Goal: Task Accomplishment & Management: Complete application form

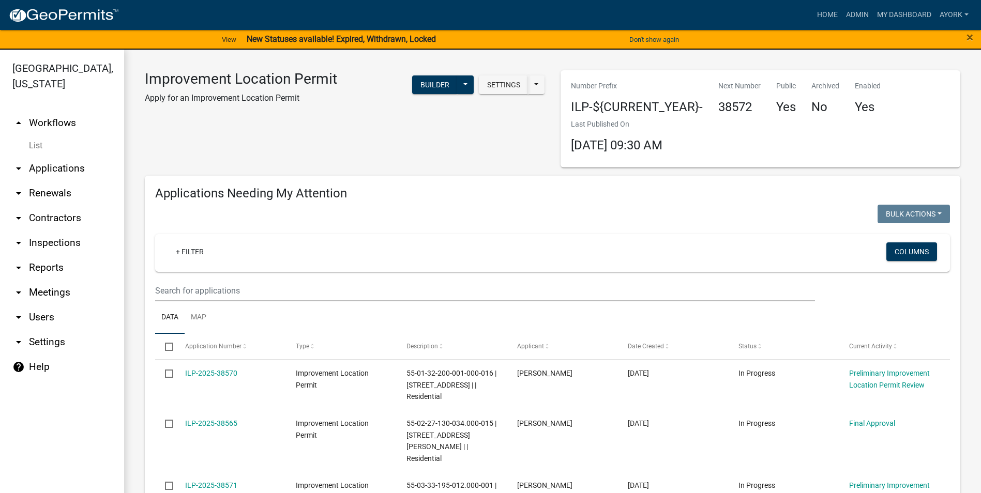
click at [848, 19] on link "Admin" at bounding box center [857, 15] width 31 height 20
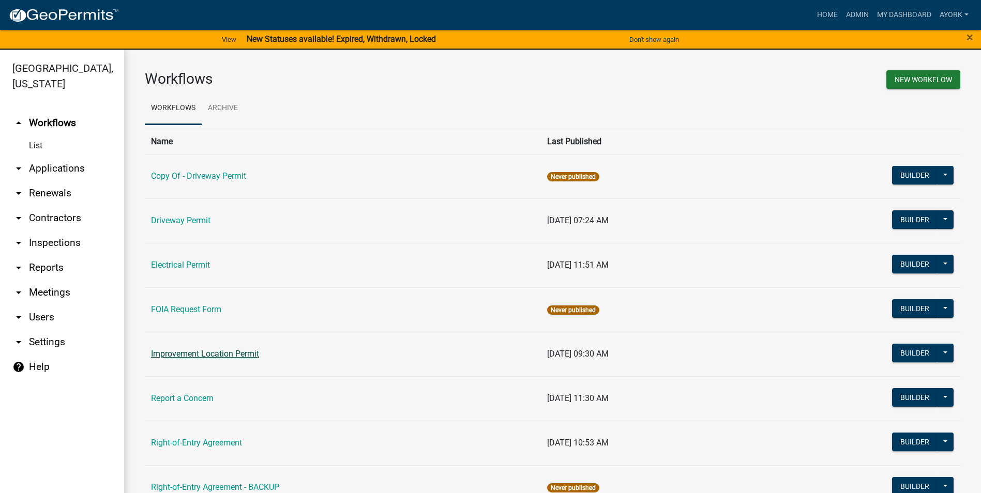
click at [217, 354] on link "Improvement Location Permit" at bounding box center [205, 354] width 108 height 10
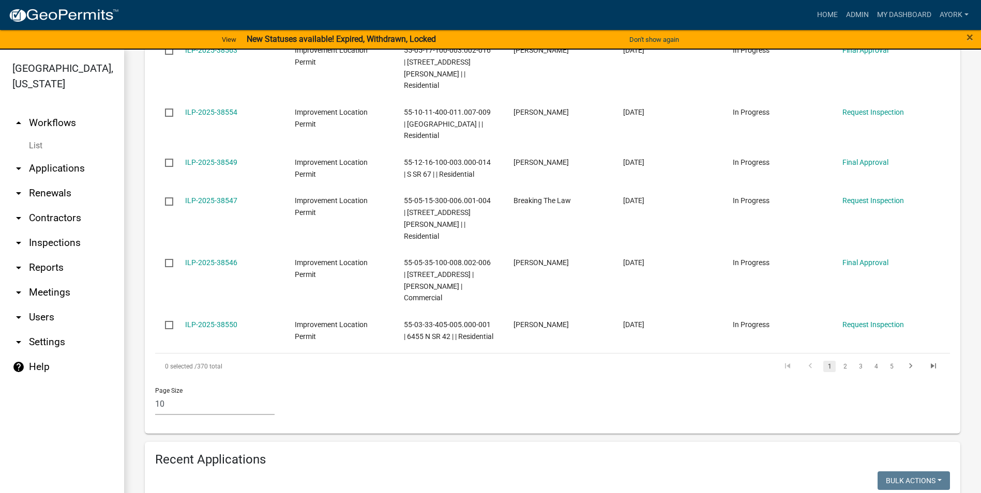
scroll to position [620, 0]
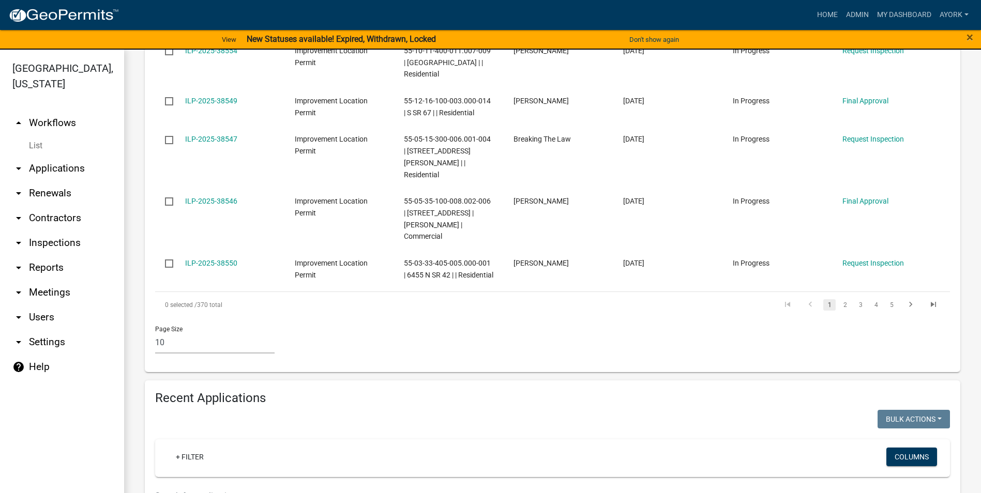
click at [219, 486] on input "text" at bounding box center [485, 496] width 660 height 21
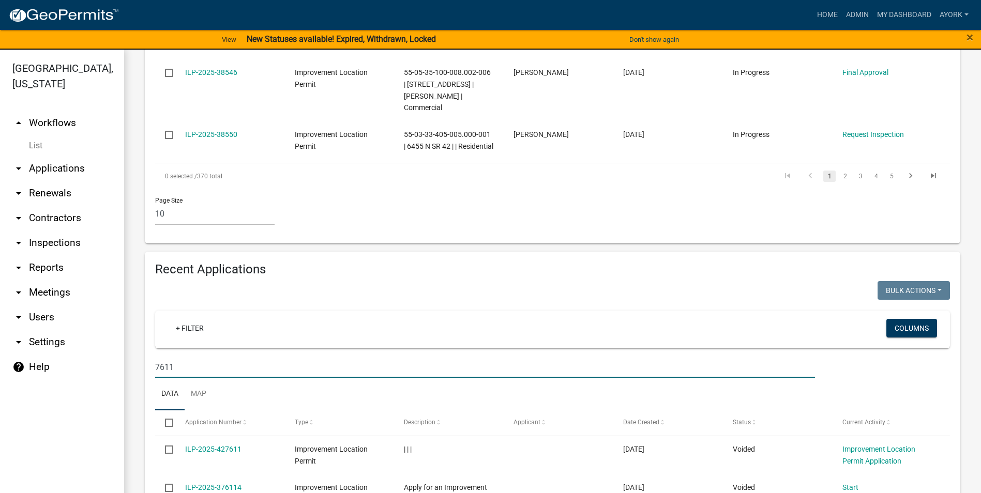
scroll to position [638, 0]
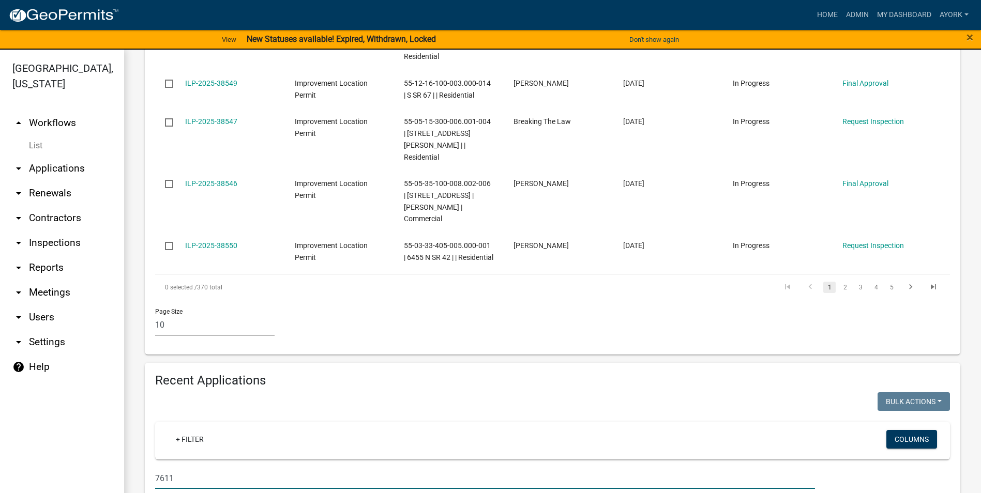
type input "7611"
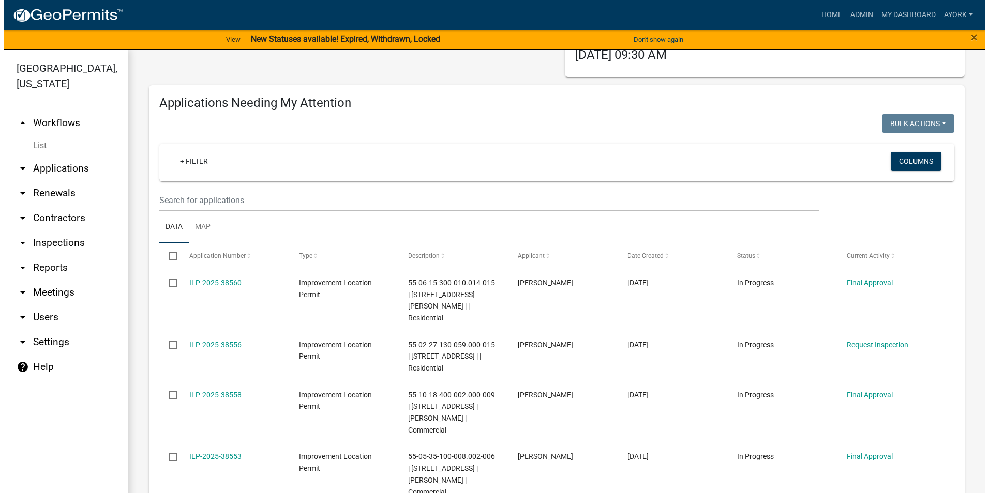
scroll to position [0, 0]
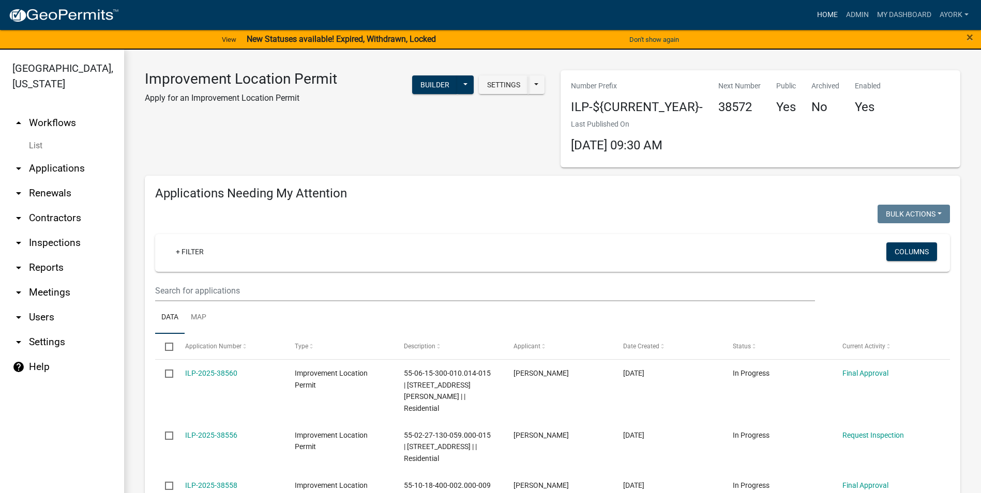
click at [833, 11] on link "Home" at bounding box center [827, 15] width 29 height 20
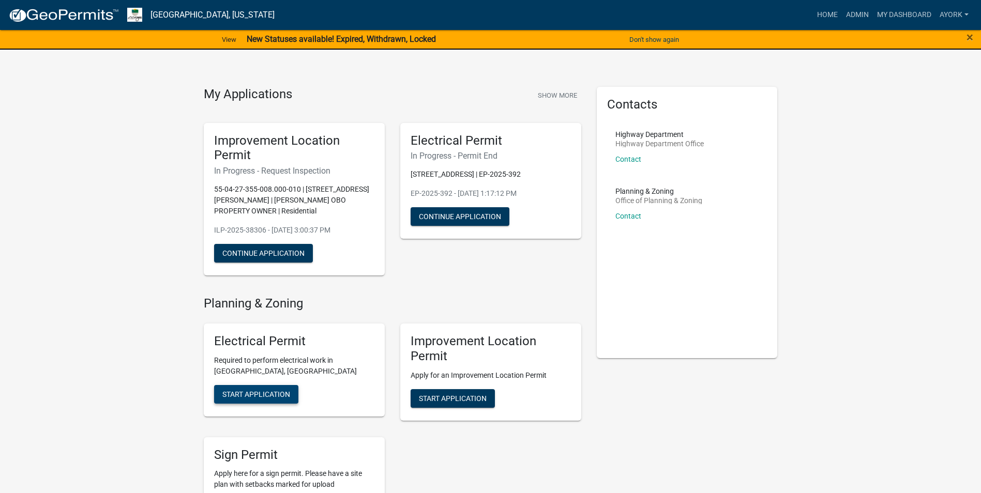
click at [279, 390] on span "Start Application" at bounding box center [256, 394] width 68 height 8
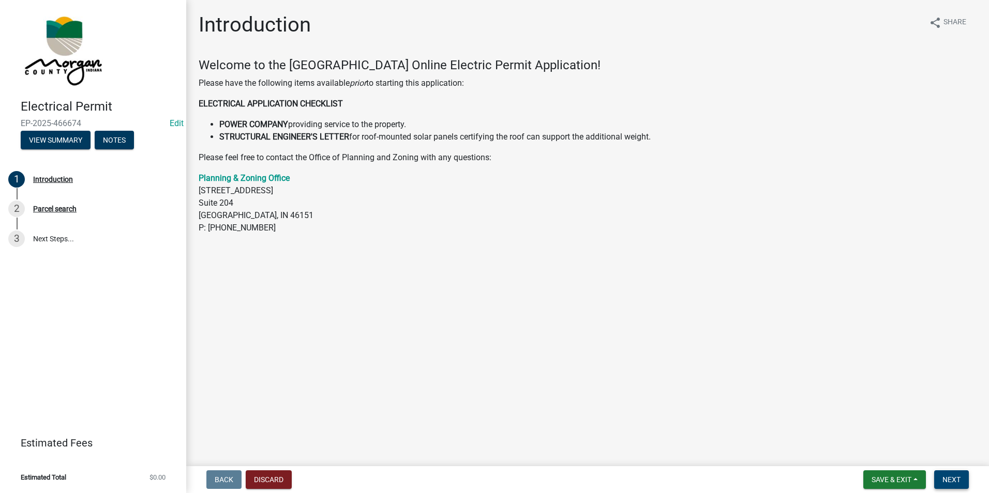
click at [951, 486] on button "Next" at bounding box center [951, 480] width 35 height 19
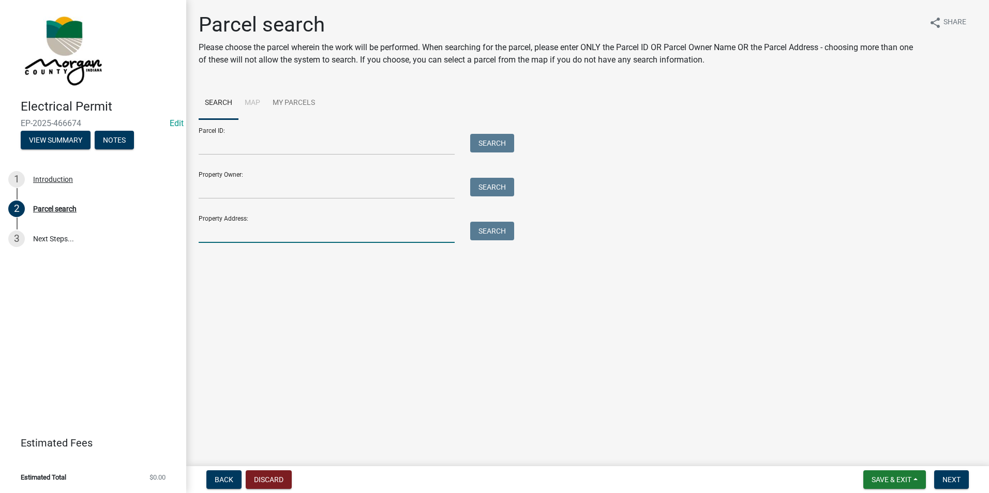
click at [223, 229] on input "Property Address:" at bounding box center [327, 232] width 256 height 21
type input "7611"
click at [484, 229] on button "Search" at bounding box center [492, 231] width 44 height 19
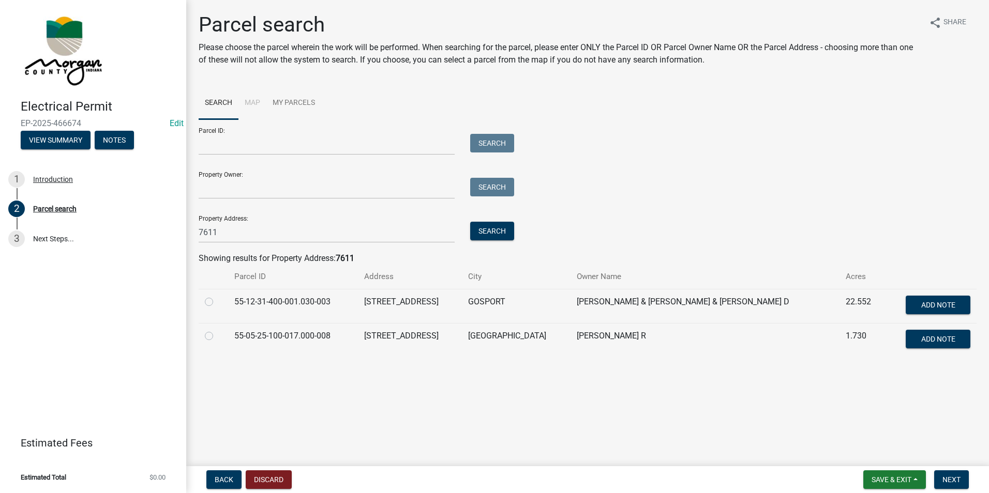
click at [217, 296] on label at bounding box center [217, 296] width 0 height 0
click at [217, 302] on input "radio" at bounding box center [220, 299] width 7 height 7
radio input "true"
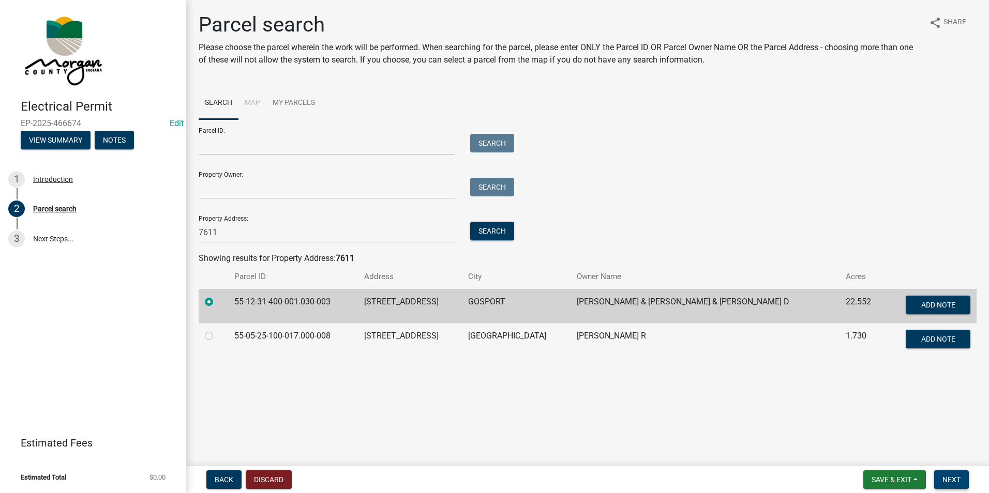
click at [961, 478] on button "Next" at bounding box center [951, 480] width 35 height 19
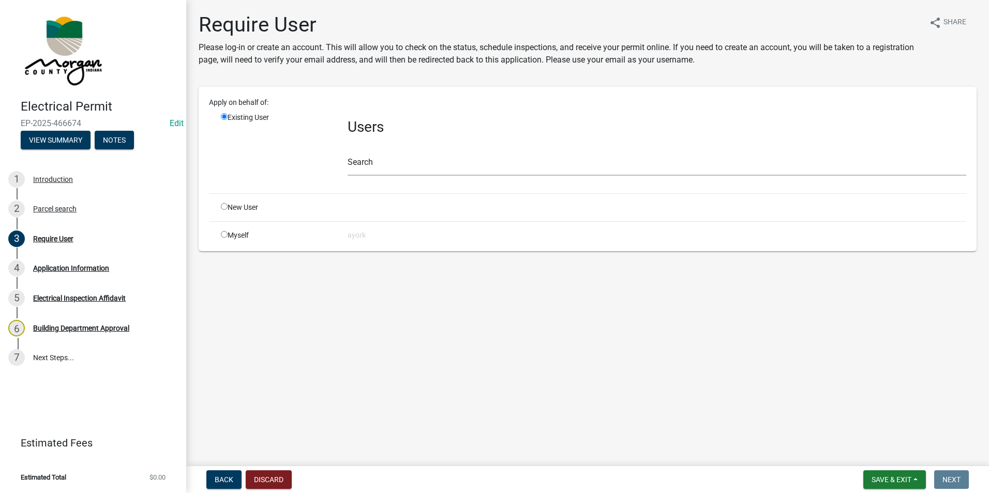
click at [224, 205] on input "radio" at bounding box center [224, 206] width 7 height 7
radio input "true"
radio input "false"
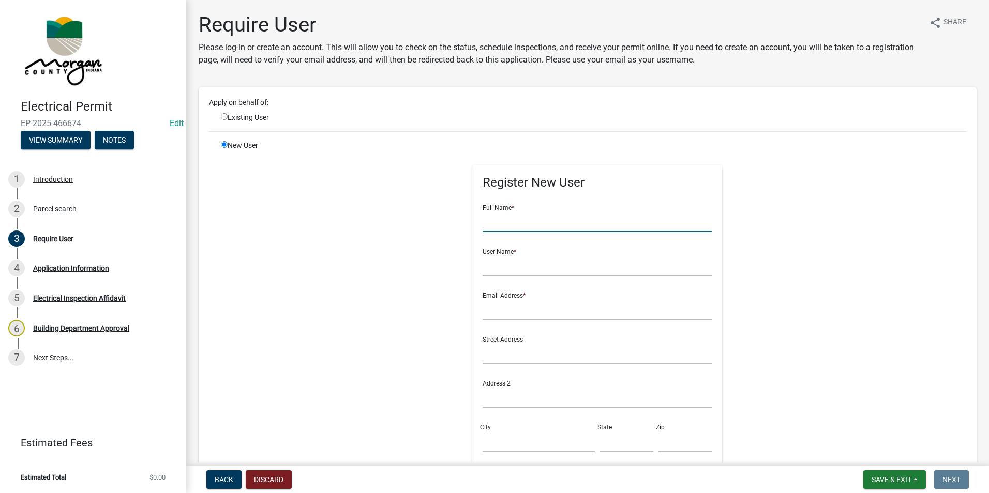
click at [517, 222] on input "text" at bounding box center [596, 221] width 229 height 21
click at [522, 221] on input "Janette Brunner" at bounding box center [596, 221] width 229 height 21
type input "Janette Bruner"
click at [505, 263] on input "text" at bounding box center [596, 265] width 229 height 21
type input "janettebruner"
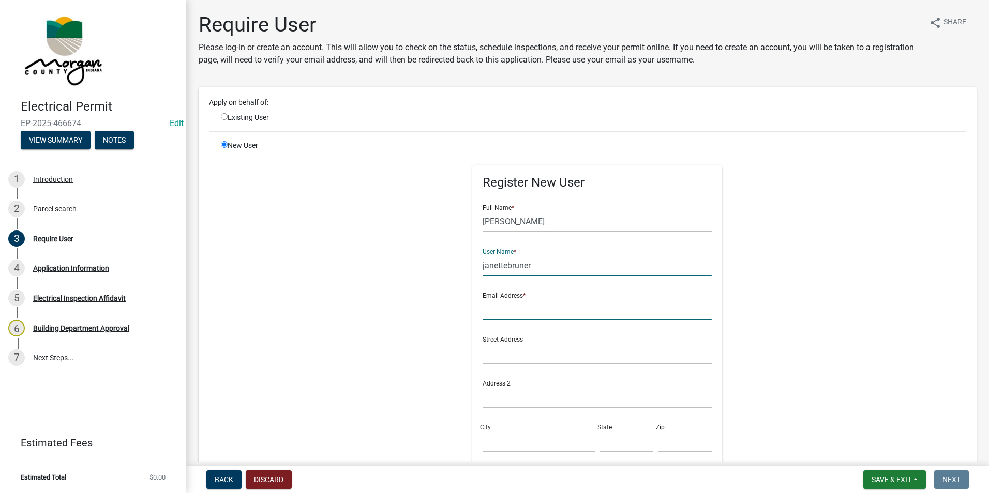
click at [541, 307] on input "text" at bounding box center [596, 309] width 229 height 21
type input "jkbruner71@icloud.com"
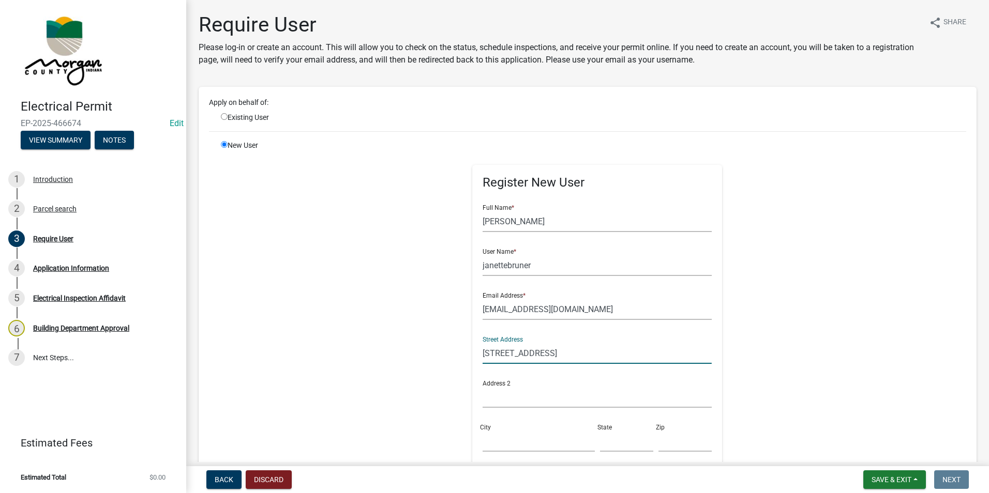
type input "7611 W Minor Ct"
type input "Gosport"
type input "IN"
type input "47433"
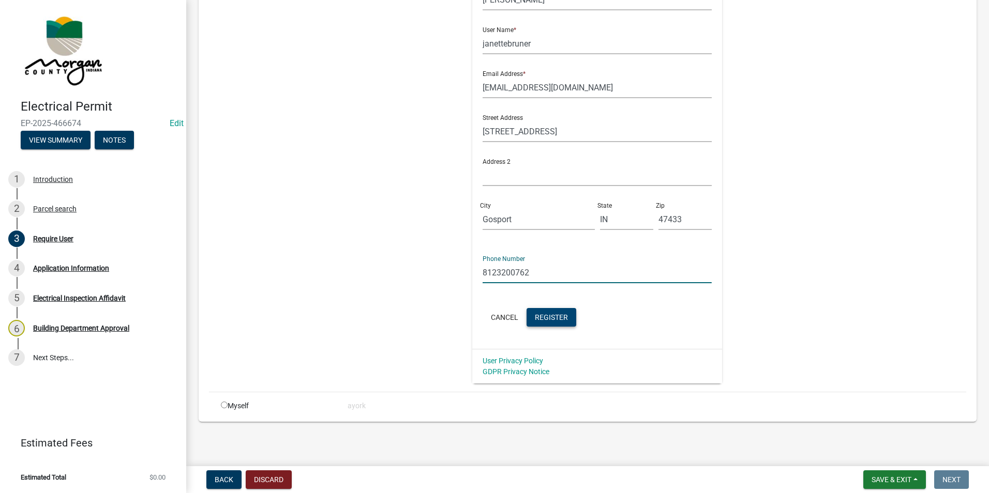
type input "8123200762"
click at [550, 313] on span "Register" at bounding box center [551, 317] width 33 height 8
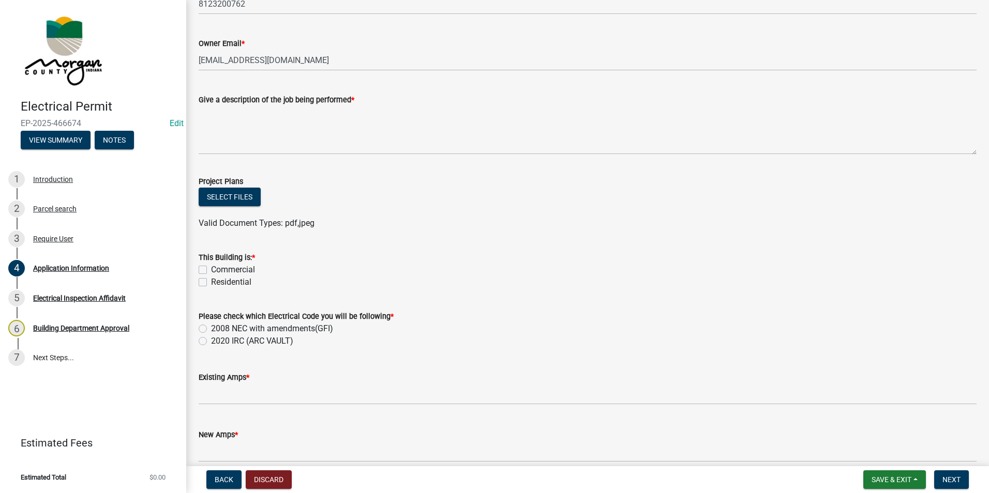
scroll to position [362, 0]
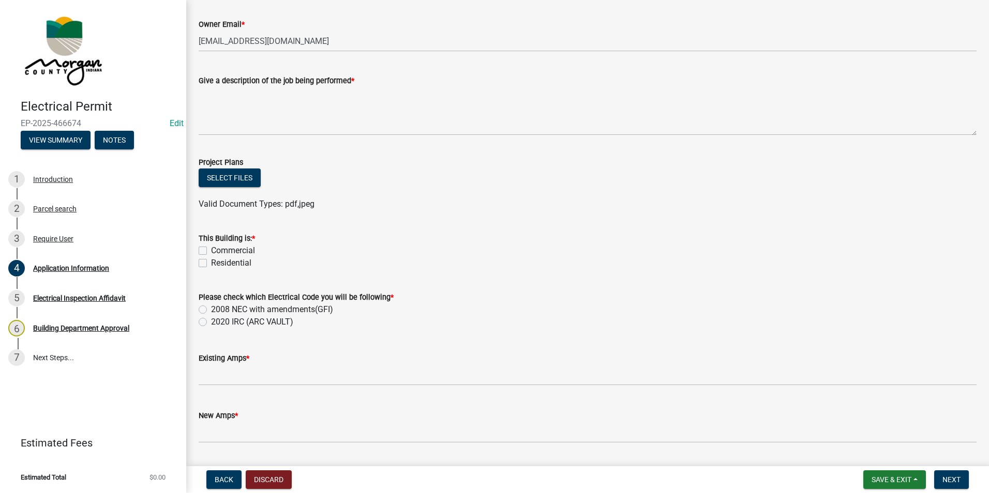
click at [211, 262] on label "Residential" at bounding box center [231, 263] width 40 height 12
click at [211, 262] on input "Residential" at bounding box center [214, 260] width 7 height 7
checkbox input "true"
checkbox input "false"
checkbox input "true"
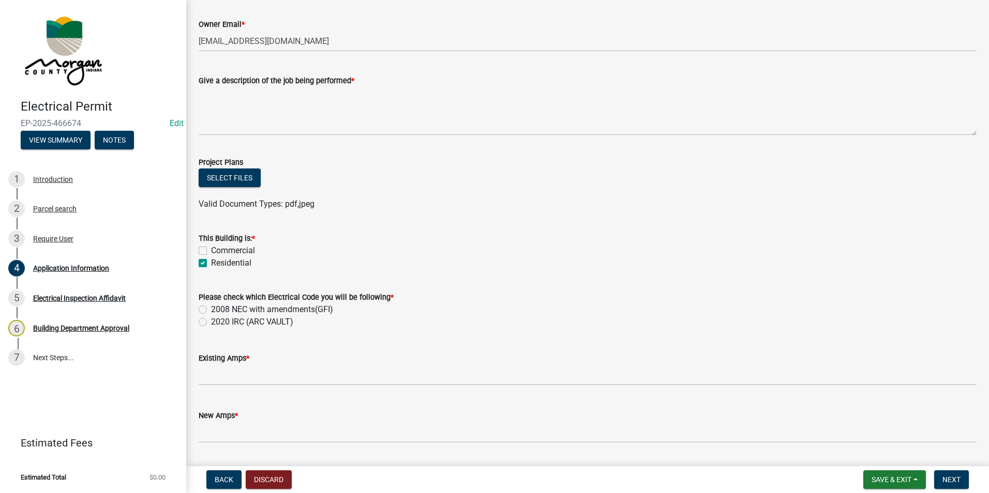
scroll to position [414, 0]
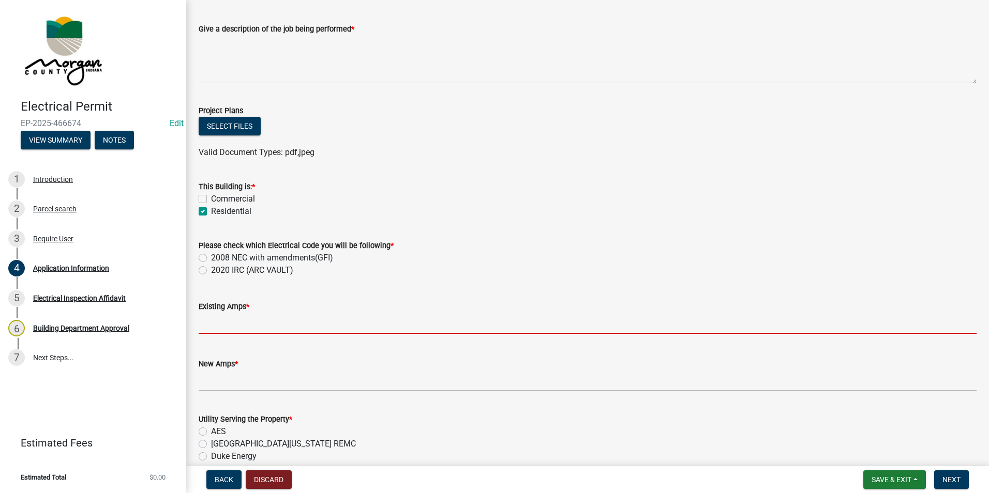
click at [237, 331] on input "text" at bounding box center [588, 323] width 778 height 21
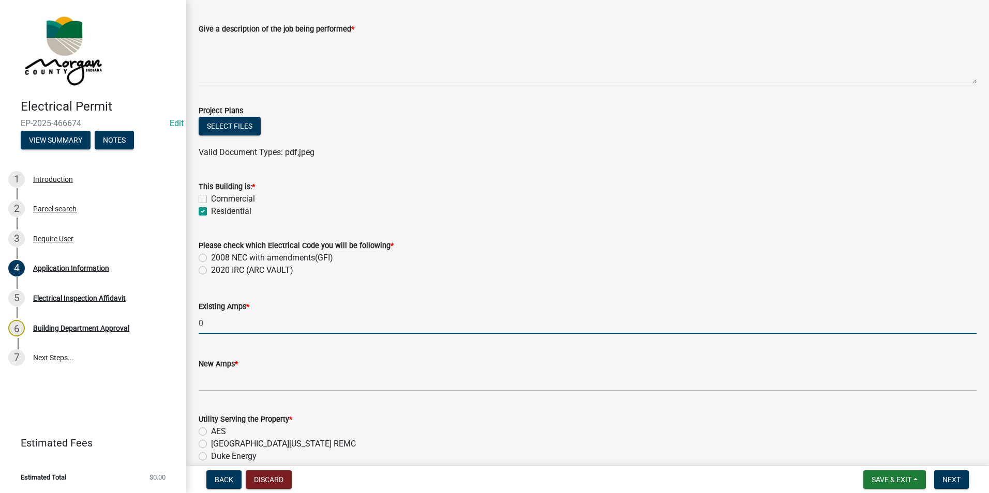
type input "0"
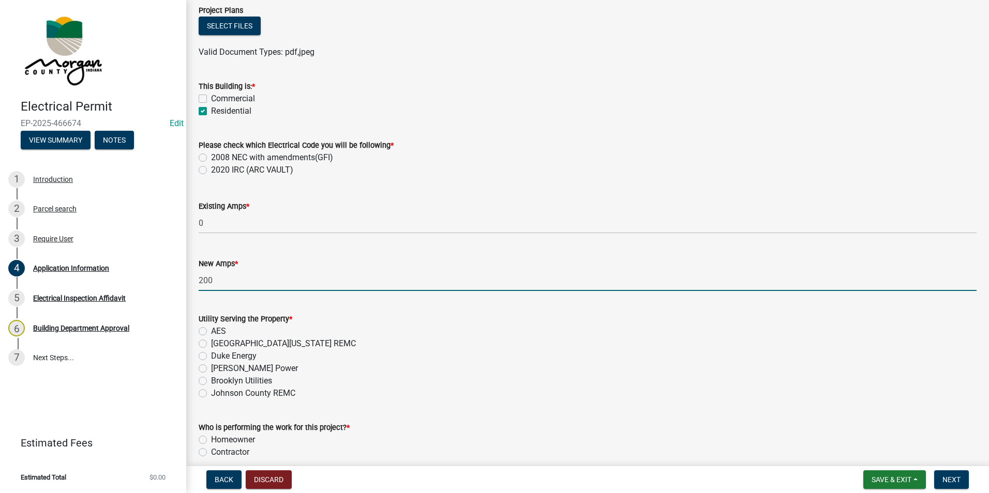
scroll to position [517, 0]
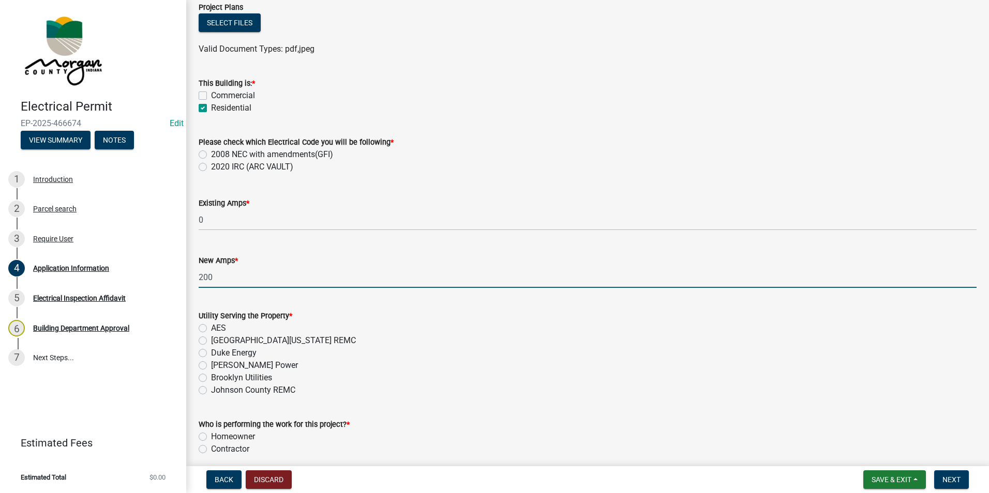
type input "200"
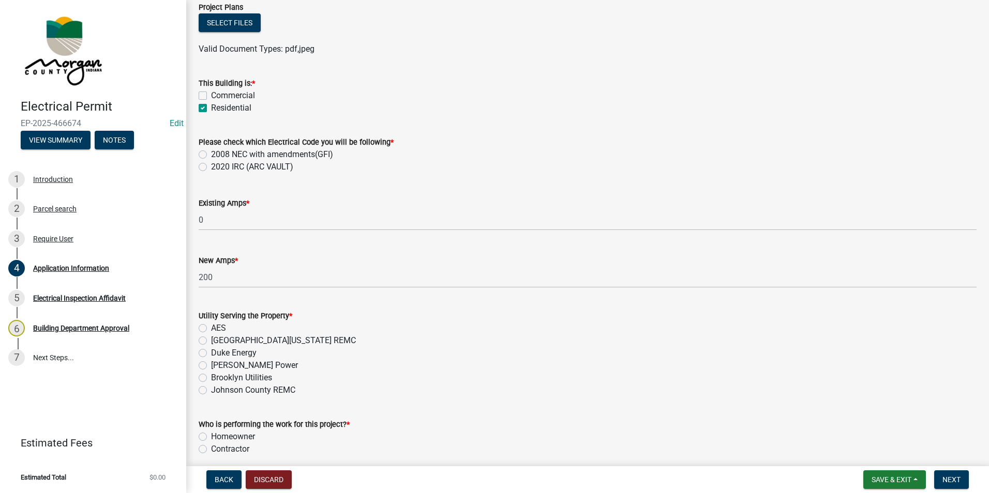
click at [211, 342] on label "South Central Indiana REMC" at bounding box center [283, 341] width 145 height 12
click at [211, 341] on input "South Central Indiana REMC" at bounding box center [214, 338] width 7 height 7
radio input "true"
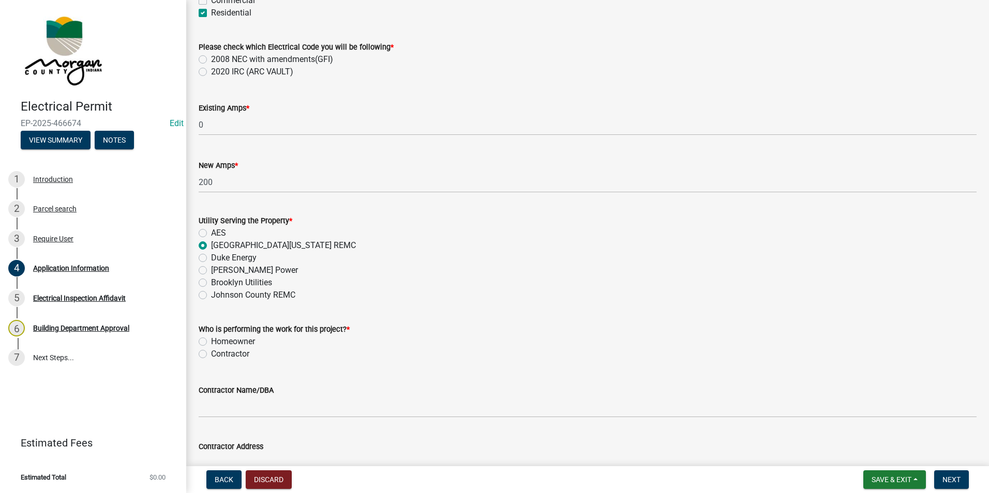
scroll to position [672, 0]
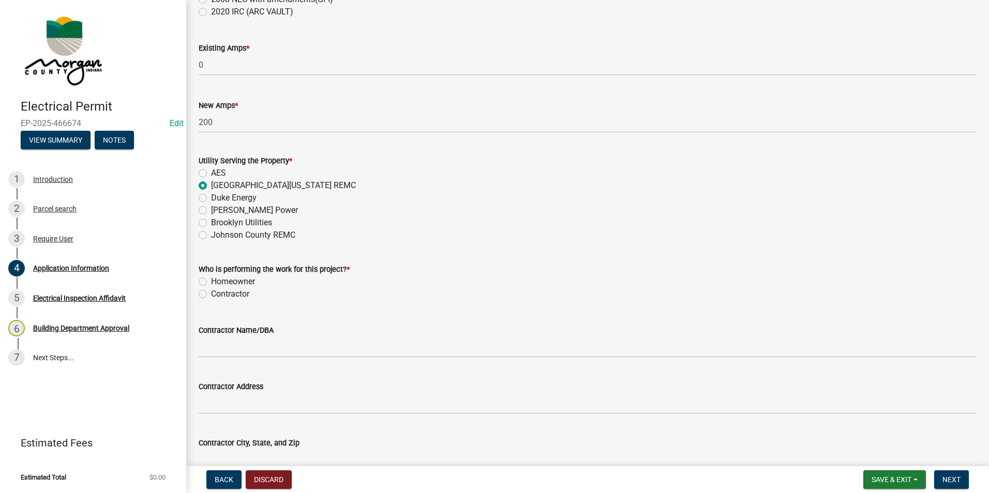
click at [211, 293] on label "Contractor" at bounding box center [230, 294] width 38 height 12
click at [211, 293] on input "Contractor" at bounding box center [214, 291] width 7 height 7
radio input "true"
click at [211, 282] on label "Homeowner" at bounding box center [233, 282] width 44 height 12
click at [211, 282] on input "Homeowner" at bounding box center [214, 279] width 7 height 7
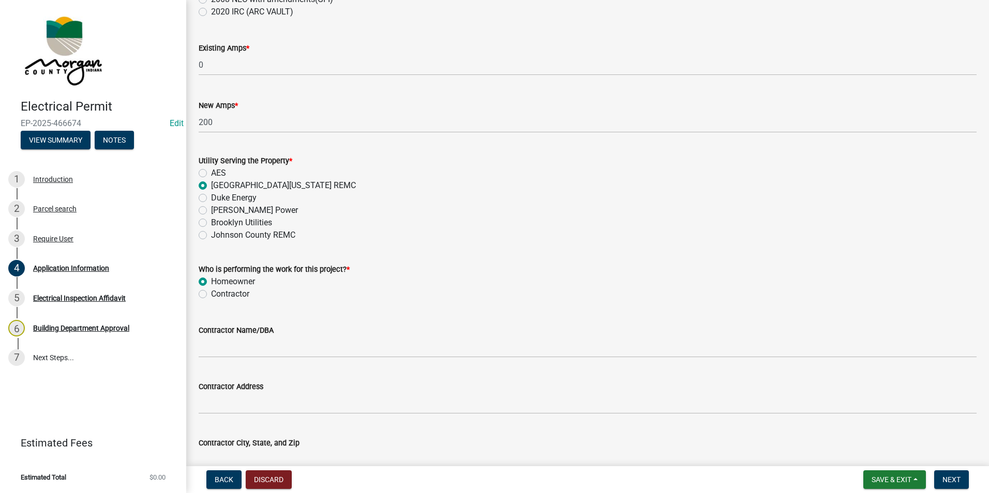
radio input "true"
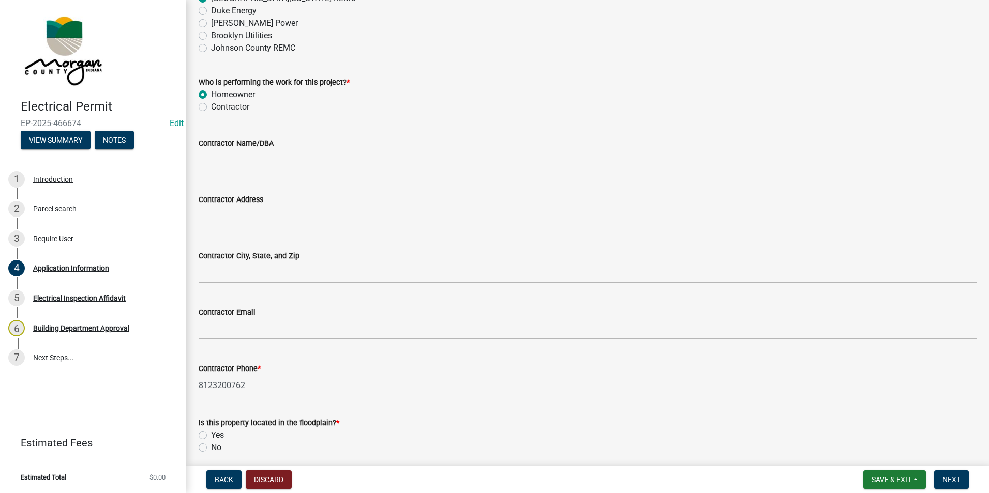
scroll to position [879, 0]
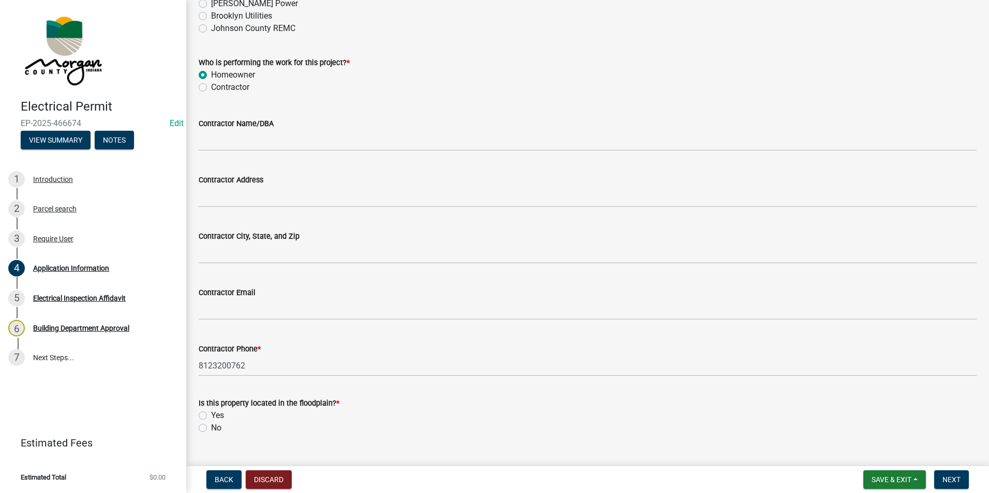
click at [211, 429] on label "No" at bounding box center [216, 428] width 10 height 12
click at [211, 429] on input "No" at bounding box center [214, 425] width 7 height 7
radio input "true"
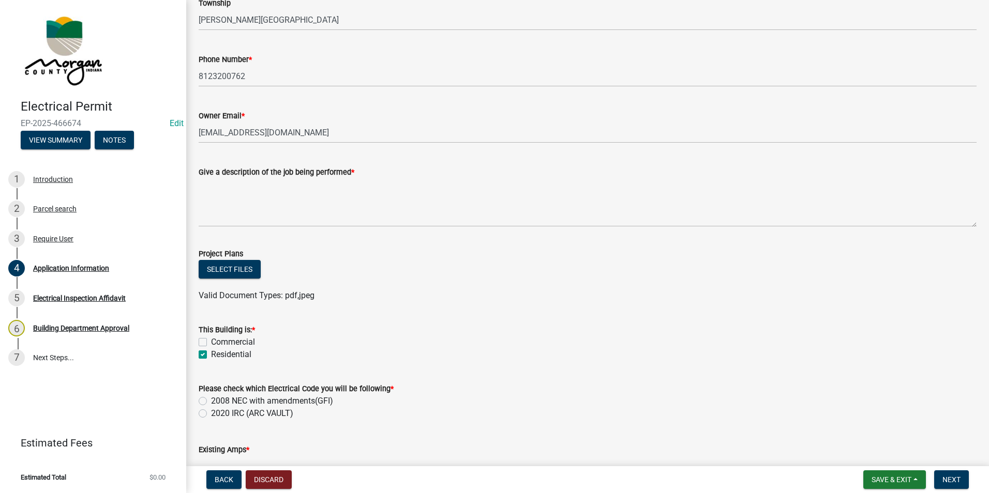
scroll to position [259, 0]
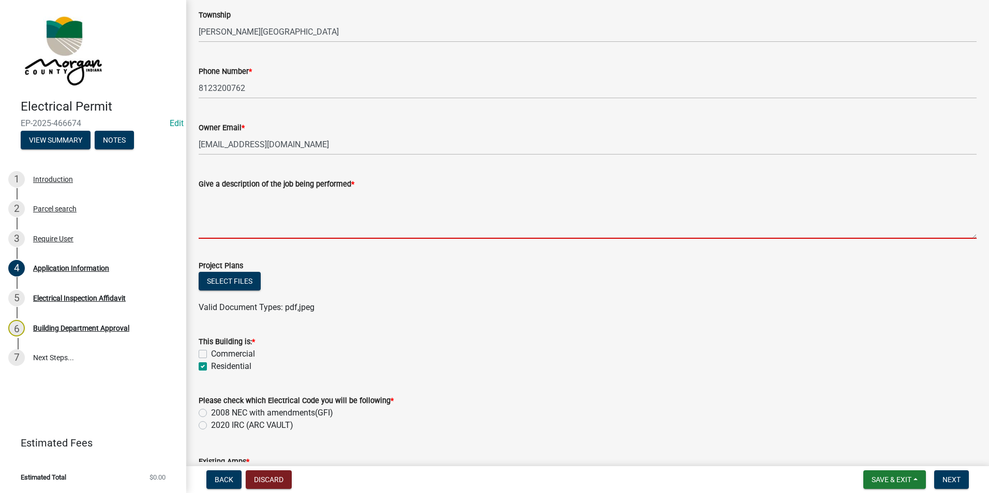
click at [289, 212] on textarea "Give a description of the job being performed *" at bounding box center [588, 214] width 778 height 49
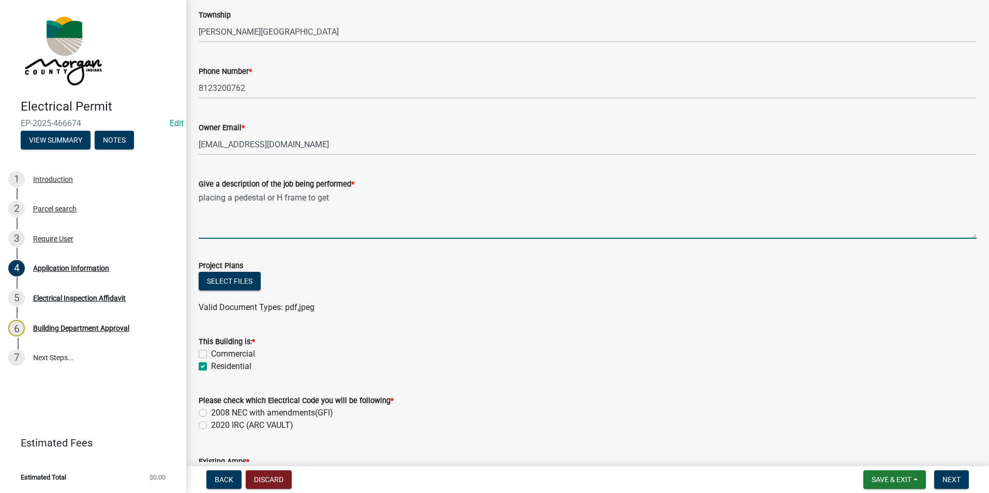
click at [330, 194] on textarea "placing a pedestal or H frame to get" at bounding box center [588, 214] width 778 height 49
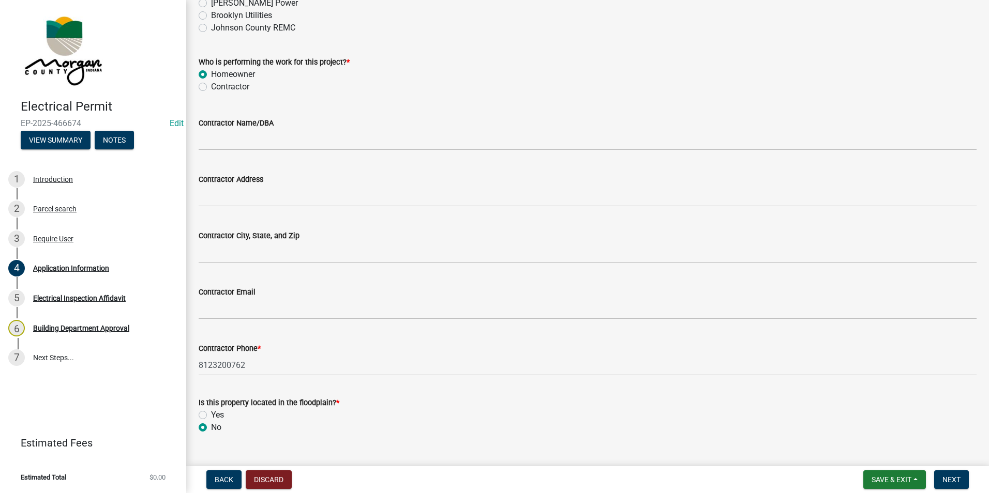
scroll to position [900, 0]
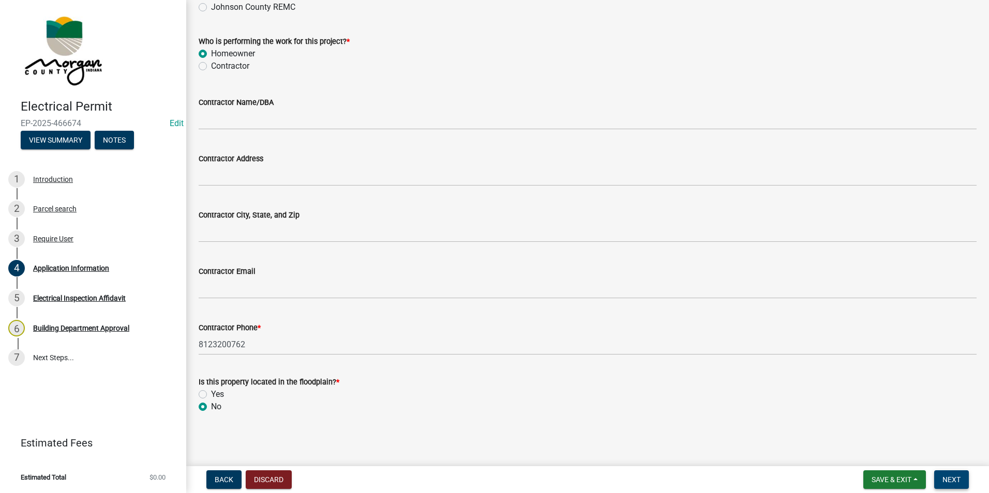
type textarea "placing a pedestal or H frame to get power for future pool"
click at [948, 478] on span "Next" at bounding box center [951, 480] width 18 height 8
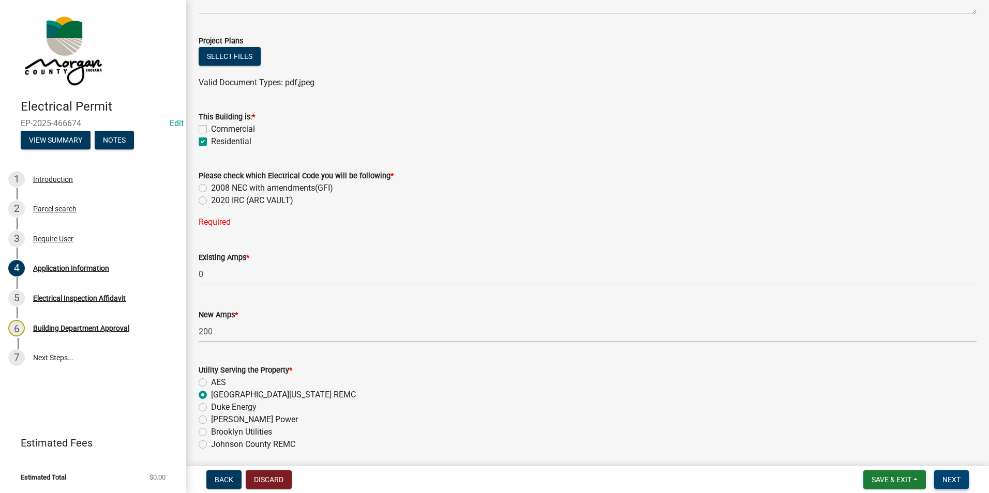
scroll to position [352, 0]
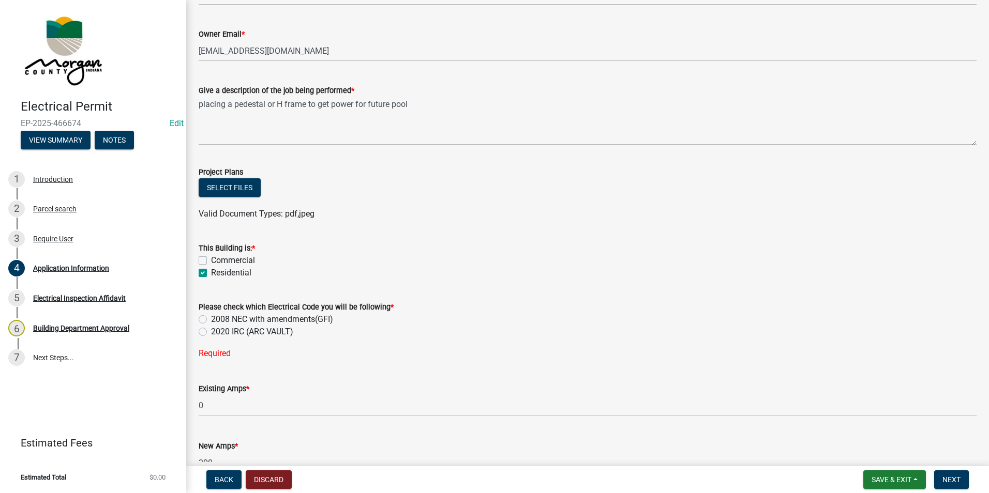
click at [211, 320] on label "2008 NEC with amendments(GFI)" at bounding box center [272, 319] width 122 height 12
click at [211, 320] on input "2008 NEC with amendments(GFI)" at bounding box center [214, 316] width 7 height 7
radio input "true"
click at [945, 484] on button "Next" at bounding box center [951, 480] width 35 height 19
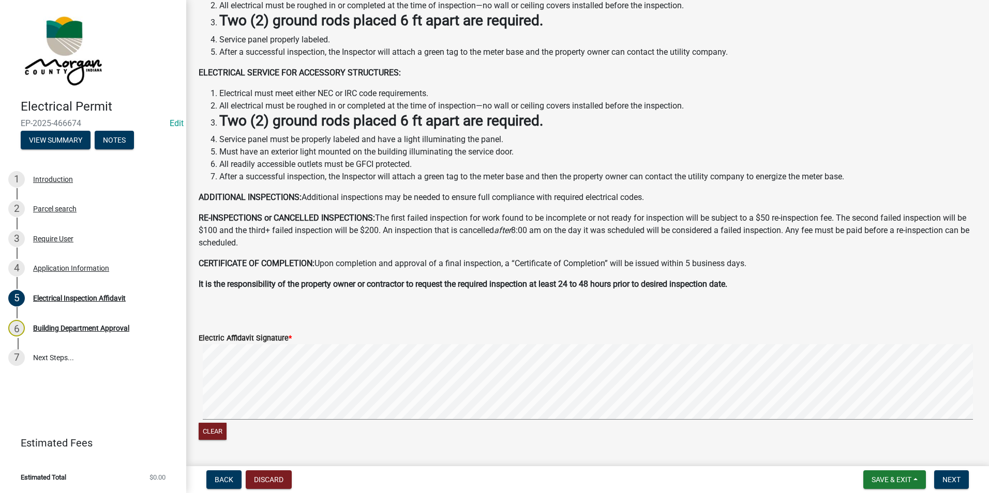
scroll to position [155, 0]
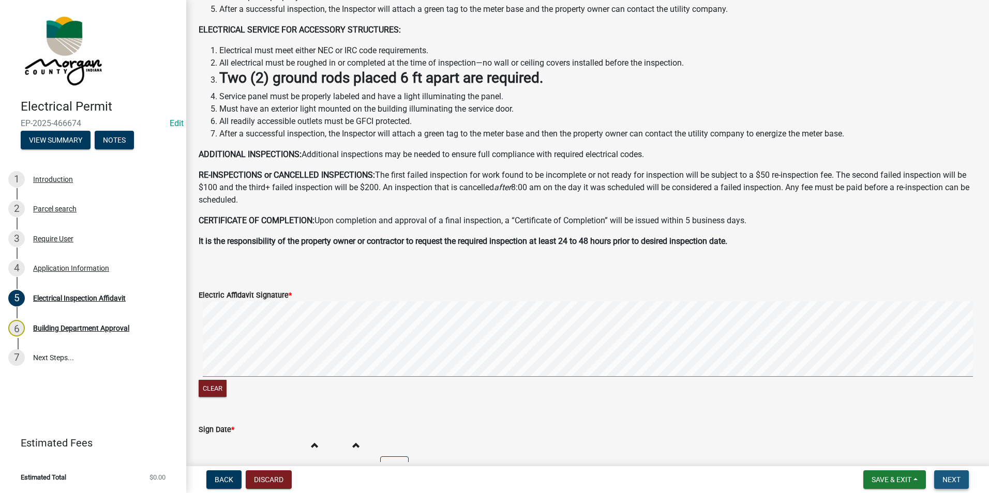
click at [960, 482] on span "Next" at bounding box center [951, 480] width 18 height 8
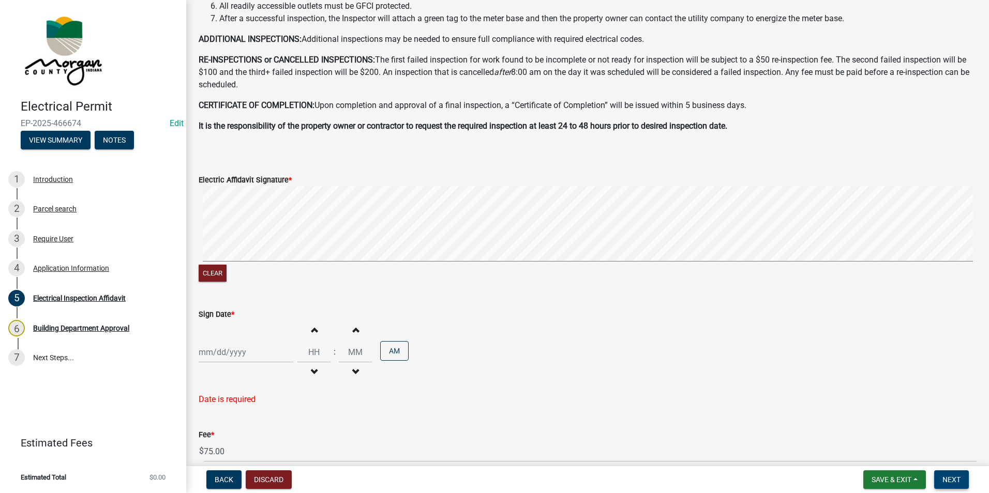
scroll to position [310, 0]
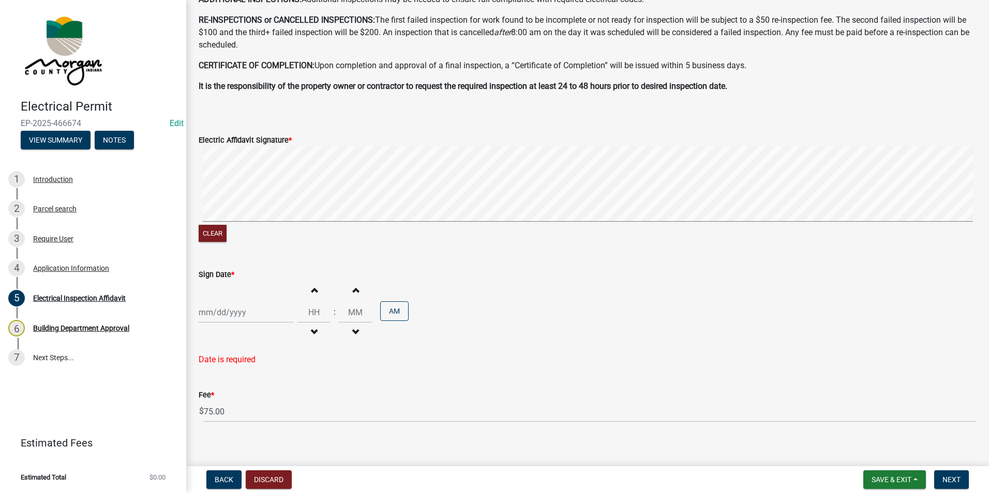
select select "8"
select select "2025"
click at [211, 313] on div "Jan Feb Mar Apr May Jun Jul Aug Sep Oct Nov Dec 1525 1526 1527 1528 1529 1530 1…" at bounding box center [246, 312] width 95 height 21
click at [241, 415] on div "20" at bounding box center [242, 417] width 17 height 17
type input "08/20/2025"
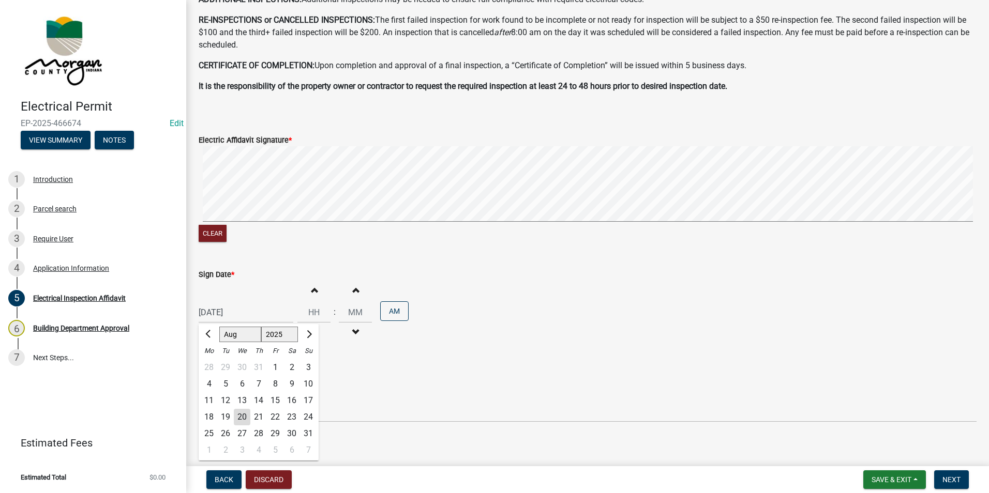
scroll to position [299, 0]
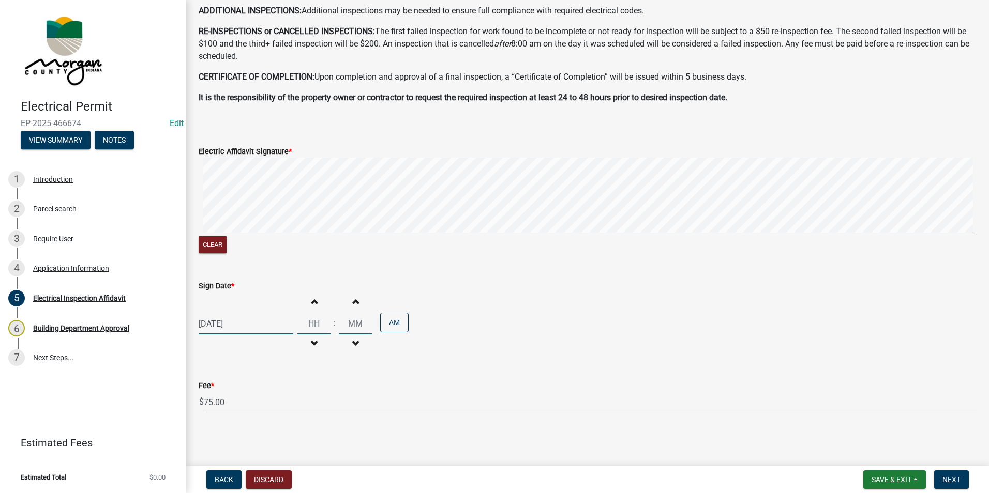
click at [315, 326] on input "Hours" at bounding box center [313, 323] width 33 height 21
click at [955, 478] on span "Next" at bounding box center [951, 480] width 18 height 8
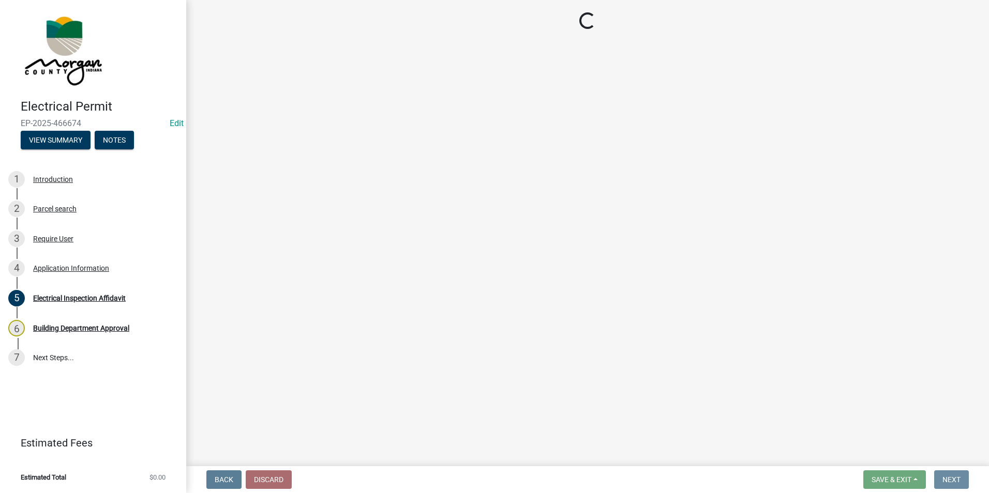
scroll to position [0, 0]
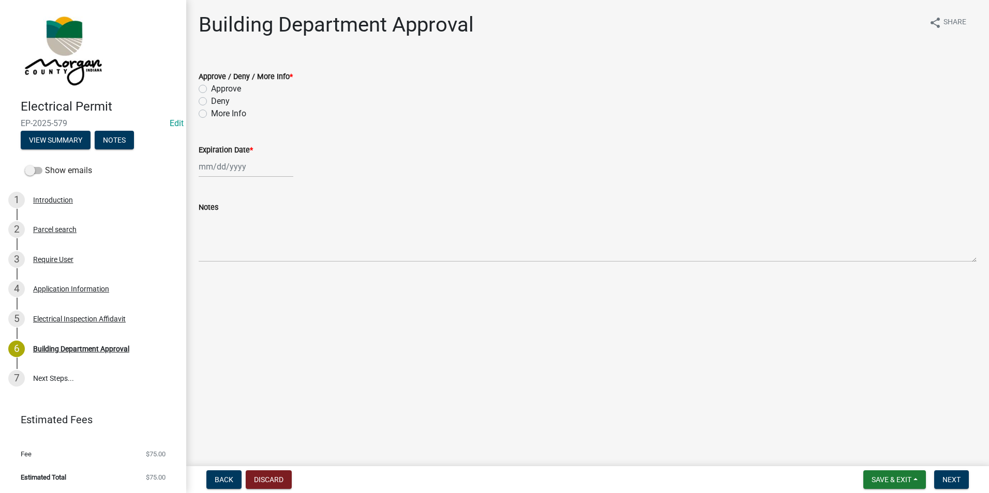
click at [211, 86] on label "Approve" at bounding box center [226, 89] width 30 height 12
click at [211, 86] on input "Approve" at bounding box center [214, 86] width 7 height 7
radio input "true"
select select "8"
select select "2025"
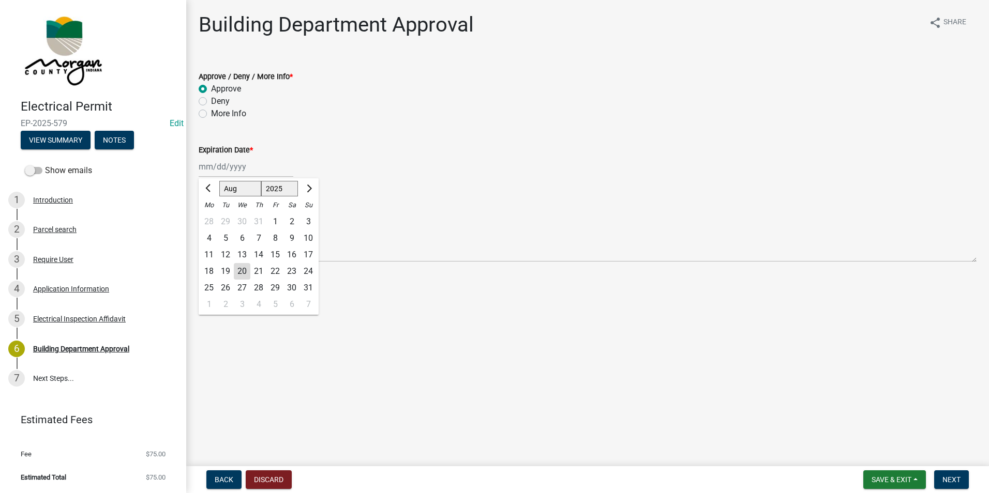
click at [217, 164] on div "Jan Feb Mar Apr May Jun Jul Aug Sep Oct Nov Dec 1525 1526 1527 1528 1529 1530 1…" at bounding box center [246, 166] width 95 height 21
click at [246, 271] on div "20" at bounding box center [242, 271] width 17 height 17
type input "08/20/2025"
click at [952, 476] on span "Next" at bounding box center [951, 480] width 18 height 8
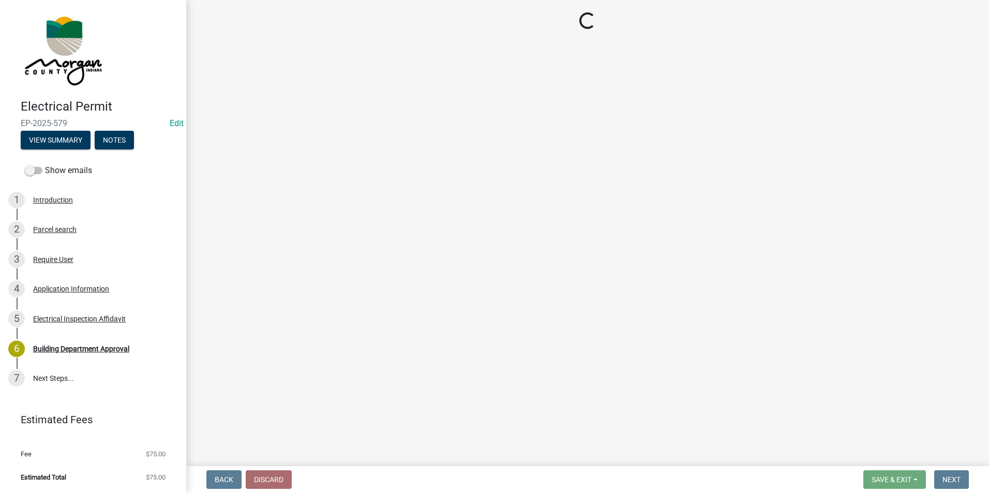
select select "3: 3"
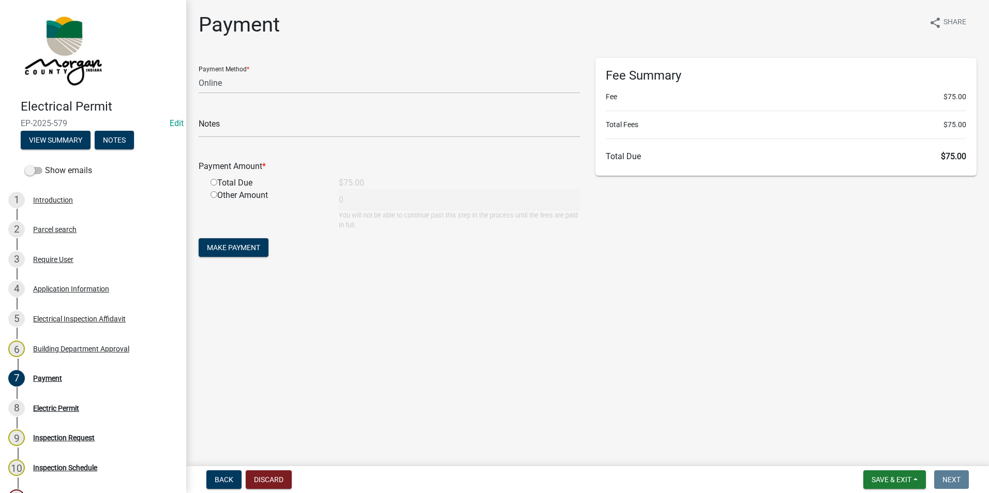
click at [214, 183] on input "radio" at bounding box center [213, 182] width 7 height 7
radio input "true"
type input "75"
click at [238, 248] on span "Make Payment" at bounding box center [233, 248] width 53 height 8
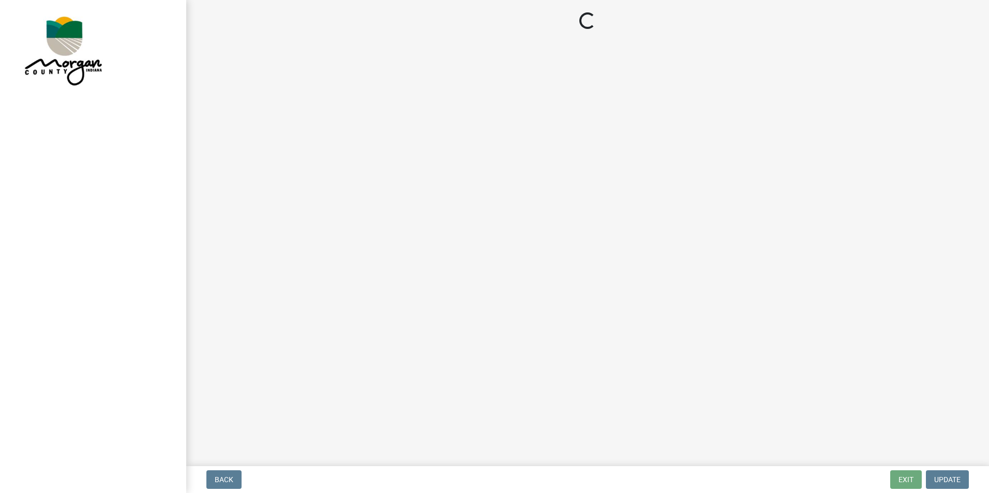
select select "3: 3"
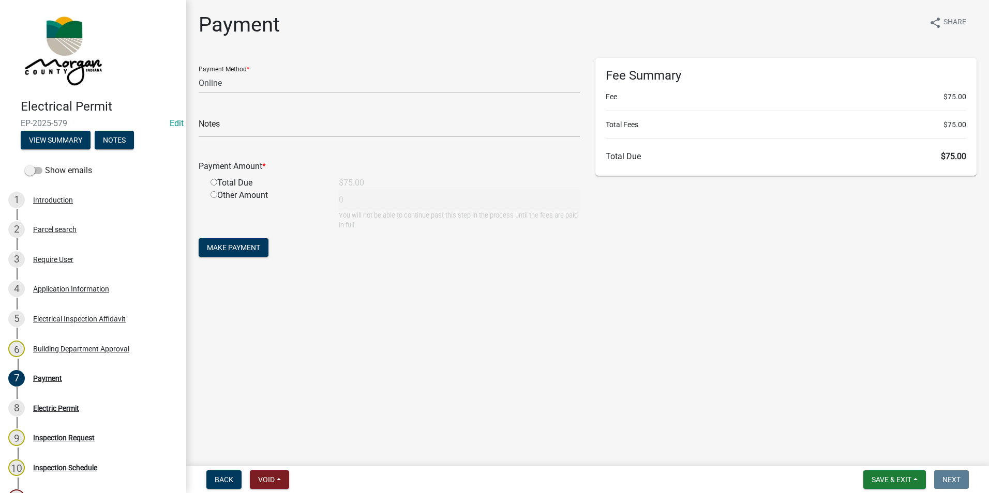
click at [214, 183] on input "radio" at bounding box center [213, 182] width 7 height 7
radio input "true"
type input "75"
click at [254, 247] on span "Make Payment" at bounding box center [233, 248] width 53 height 8
